Goal: Task Accomplishment & Management: Use online tool/utility

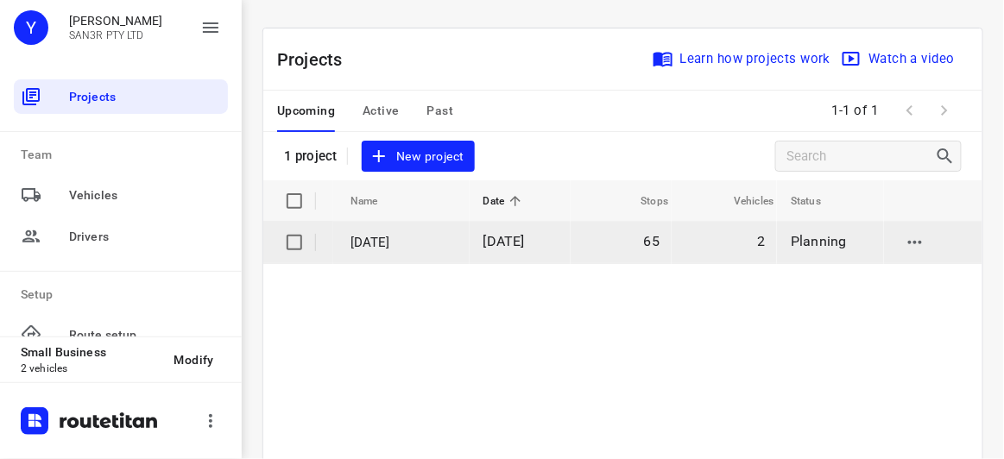
click at [435, 258] on td "[DATE]" at bounding box center [401, 242] width 136 height 41
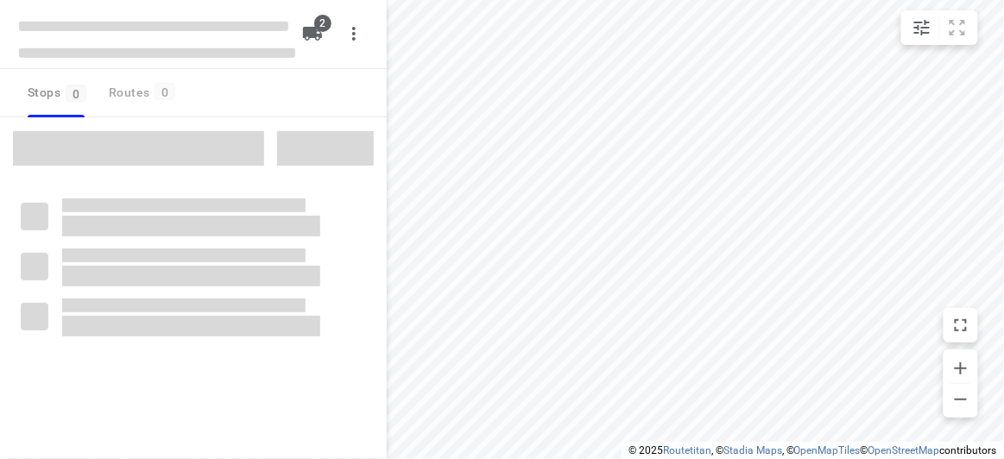
type input "distance"
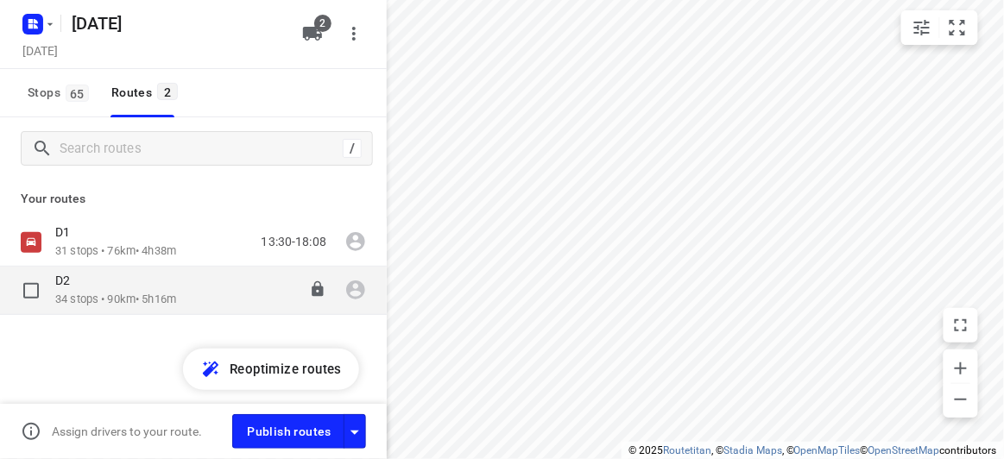
click at [133, 296] on p "34 stops • 90km • 5h16m" at bounding box center [115, 300] width 121 height 16
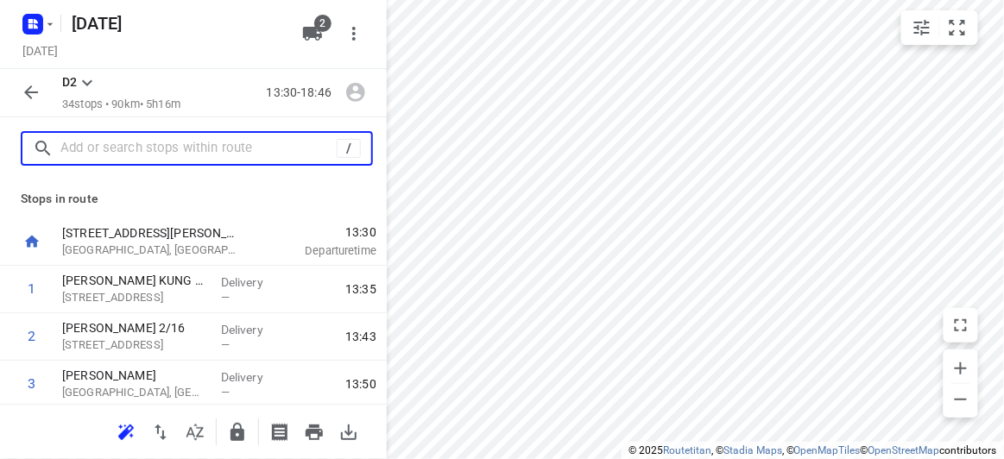
click at [186, 141] on input "text" at bounding box center [198, 148] width 276 height 27
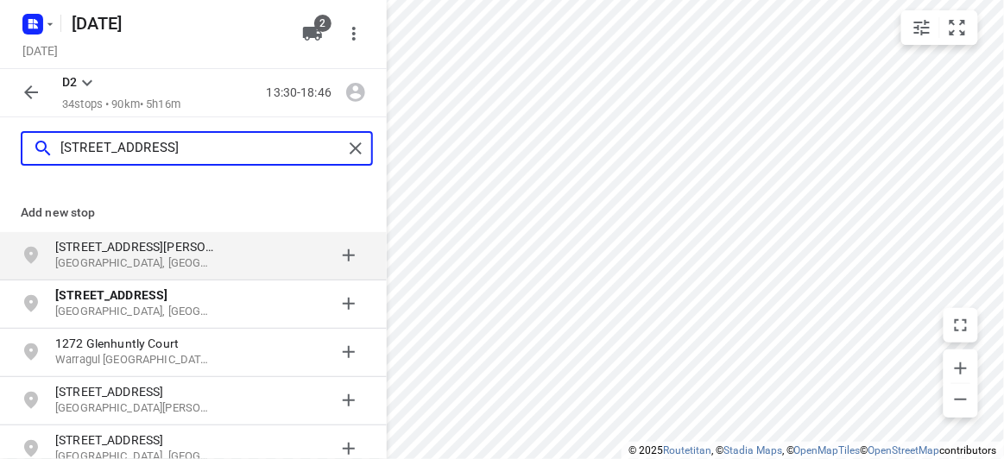
type input "[STREET_ADDRESS]"
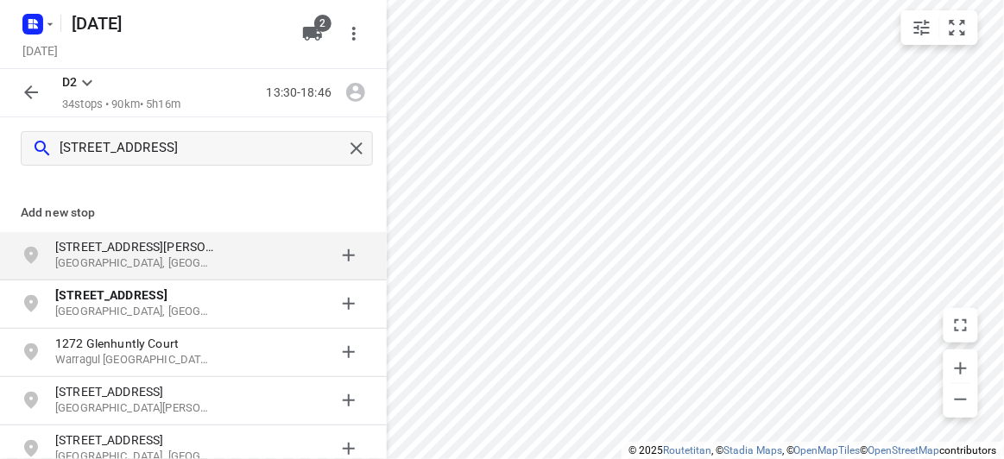
click at [174, 261] on p "[GEOGRAPHIC_DATA], [GEOGRAPHIC_DATA]" at bounding box center [134, 263] width 159 height 16
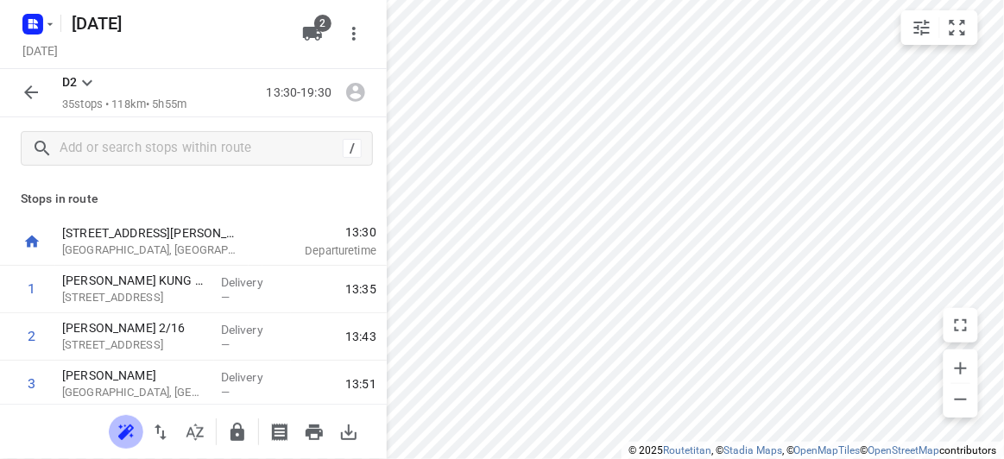
click at [121, 428] on icon "button" at bounding box center [126, 432] width 21 height 21
click at [42, 96] on button "button" at bounding box center [31, 92] width 35 height 35
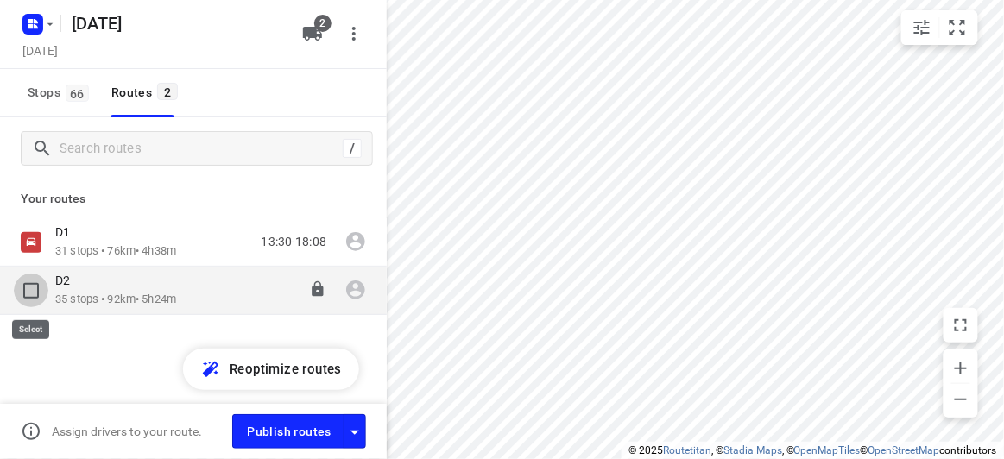
click at [38, 289] on input "checkbox" at bounding box center [31, 291] width 35 height 35
checkbox input "true"
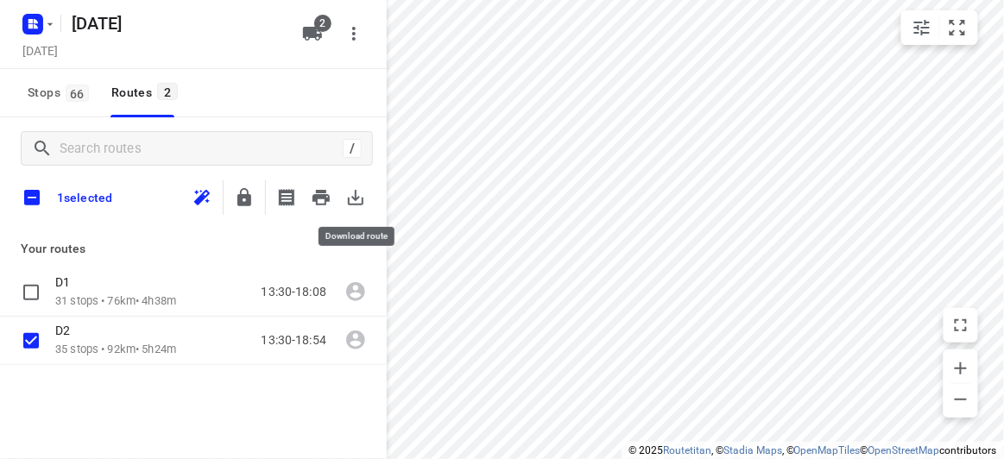
click at [360, 196] on icon "button" at bounding box center [355, 197] width 21 height 21
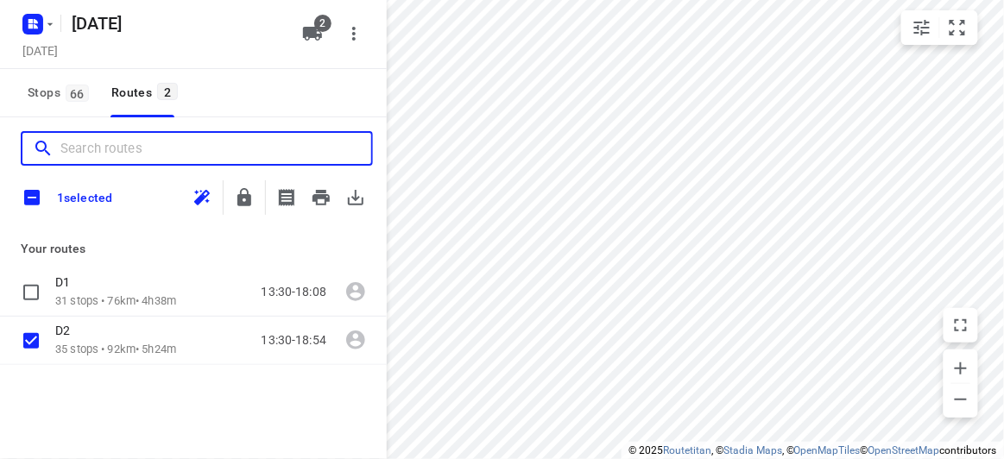
click at [161, 149] on input "Search routes" at bounding box center [215, 148] width 311 height 27
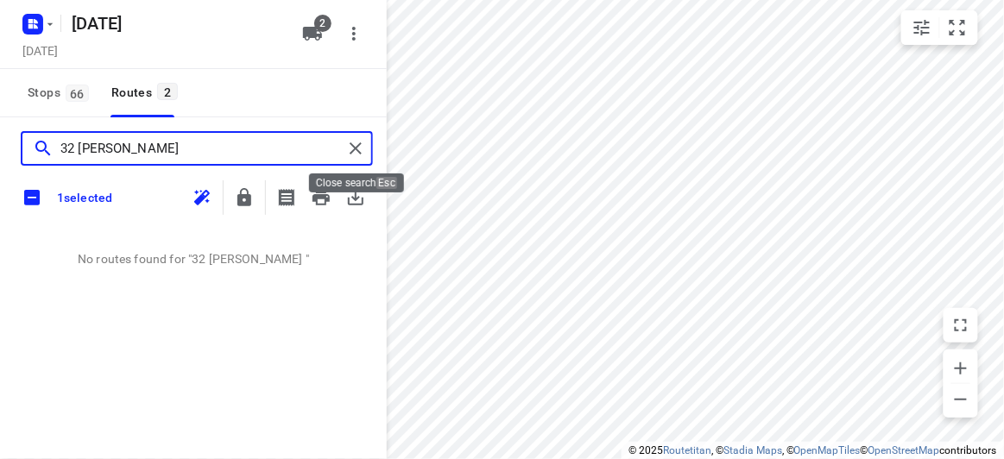
type input "32 [PERSON_NAME]"
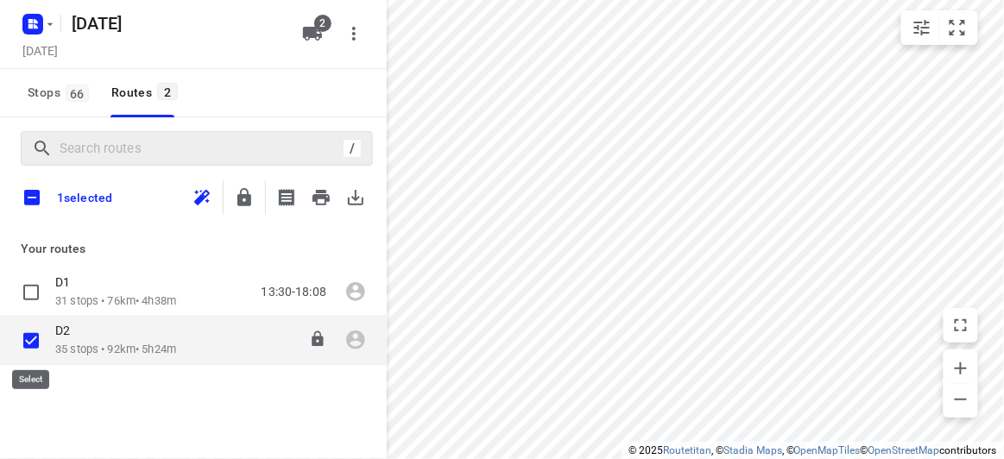
click at [76, 345] on p "35 stops • 92km • 5h24m" at bounding box center [115, 350] width 121 height 16
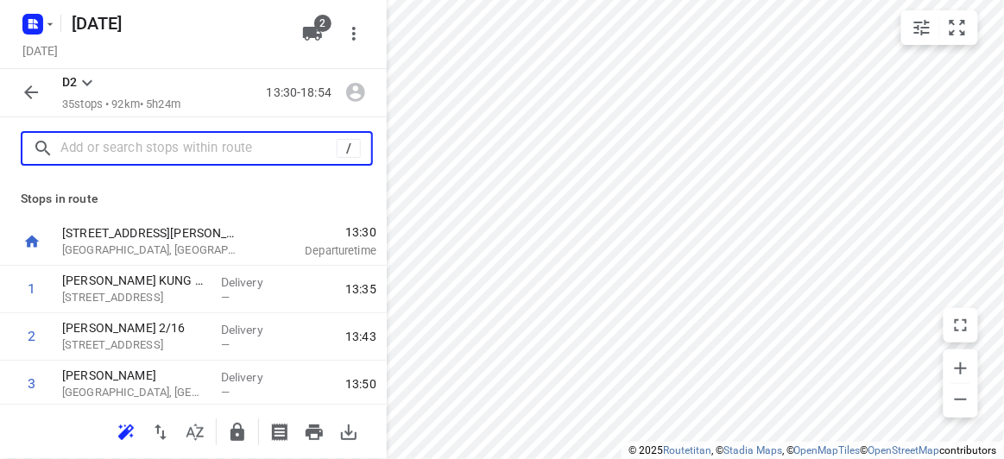
click at [104, 149] on input "text" at bounding box center [198, 148] width 276 height 27
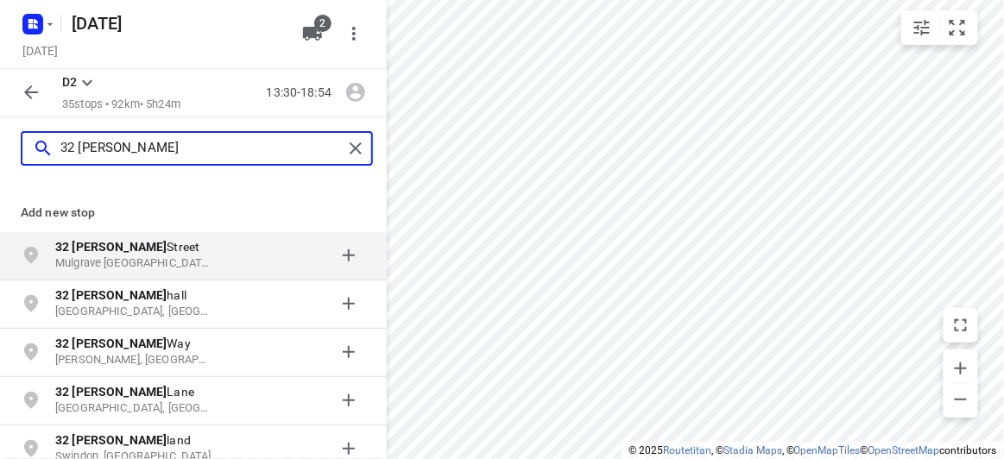
type input "32 [PERSON_NAME]"
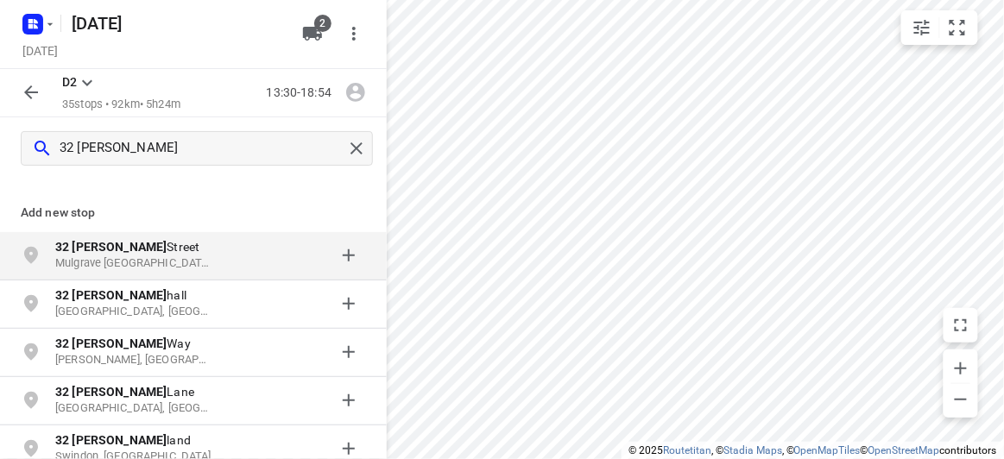
click at [127, 261] on p "Mulgrave [GEOGRAPHIC_DATA], [GEOGRAPHIC_DATA]" at bounding box center [134, 263] width 159 height 16
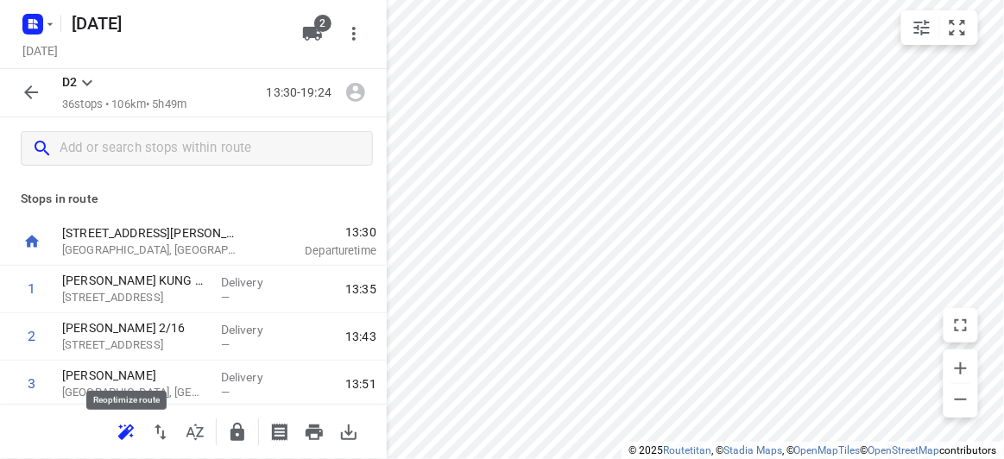
click at [129, 437] on icon "button" at bounding box center [126, 432] width 21 height 21
click at [28, 93] on icon "button" at bounding box center [31, 92] width 14 height 14
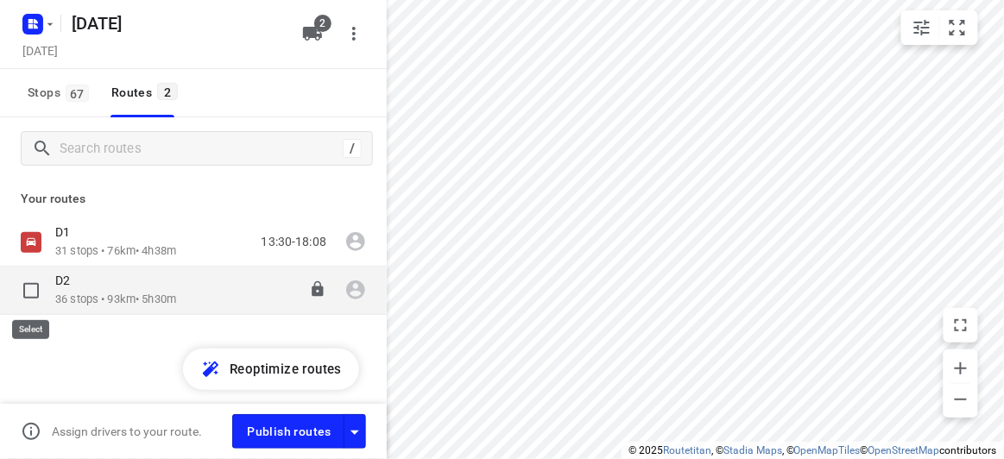
click at [30, 293] on input "checkbox" at bounding box center [31, 291] width 35 height 35
checkbox input "true"
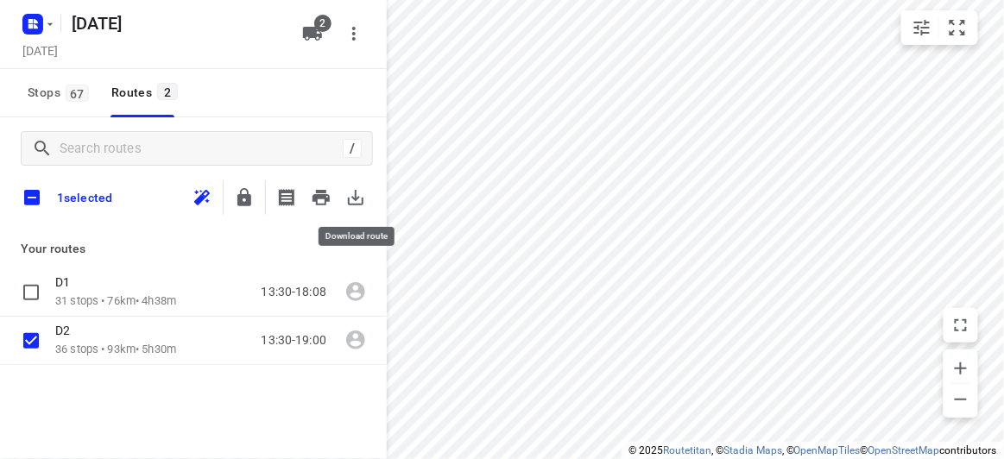
click at [355, 202] on icon "button" at bounding box center [355, 197] width 21 height 21
